Goal: Contribute content: Add original content to the website for others to see

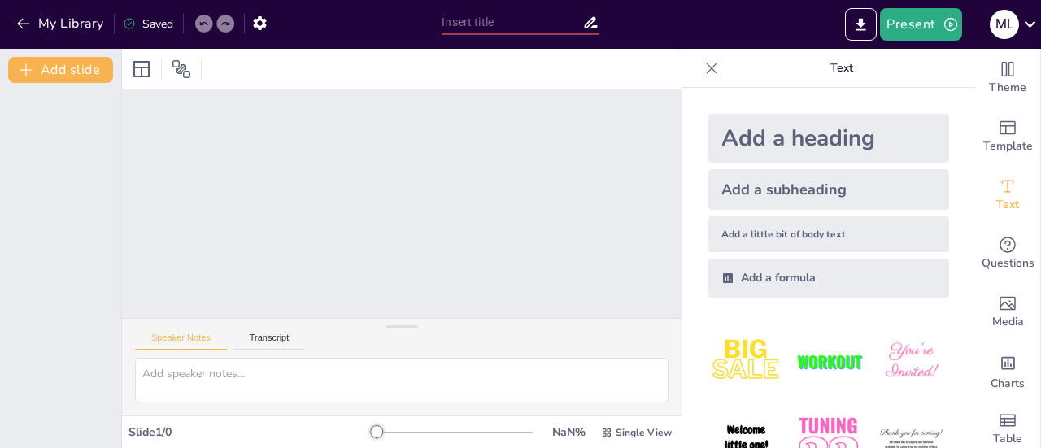
drag, startPoint x: 957, startPoint y: 138, endPoint x: 950, endPoint y: 222, distance: 84.0
click at [860, 23] on icon "Export to PowerPoint" at bounding box center [861, 24] width 10 height 12
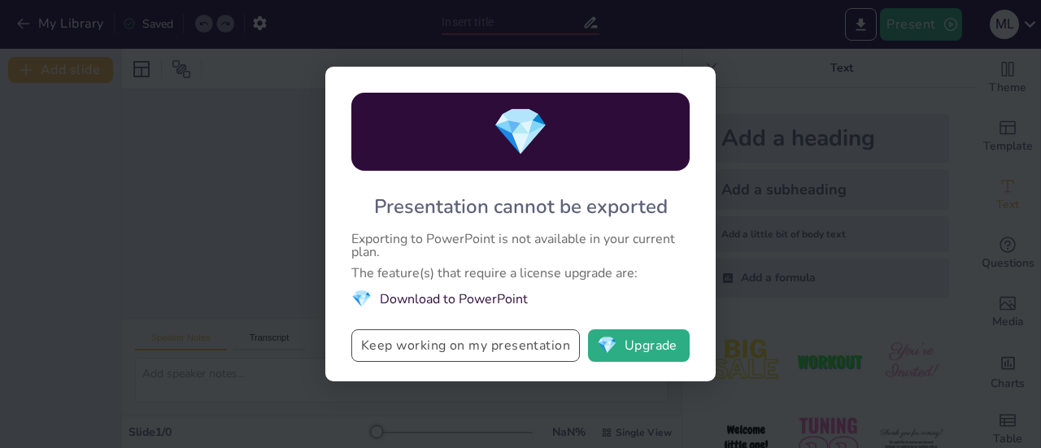
click at [424, 347] on button "Keep working on my presentation" at bounding box center [465, 345] width 228 height 33
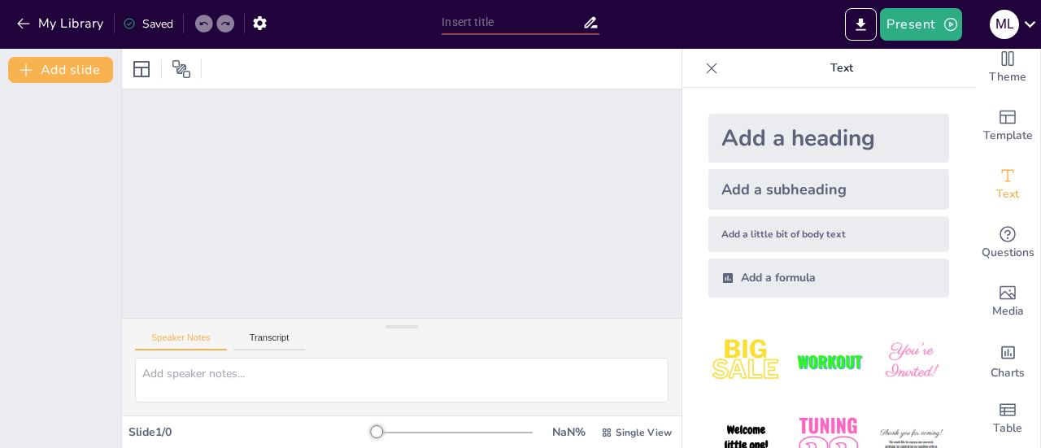
scroll to position [23, 0]
click at [49, 66] on button "Add slide" at bounding box center [60, 70] width 105 height 26
click at [23, 19] on icon "button" at bounding box center [23, 24] width 12 height 11
